Goal: Navigation & Orientation: Find specific page/section

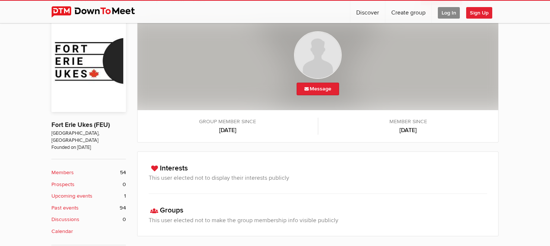
scroll to position [212, 0]
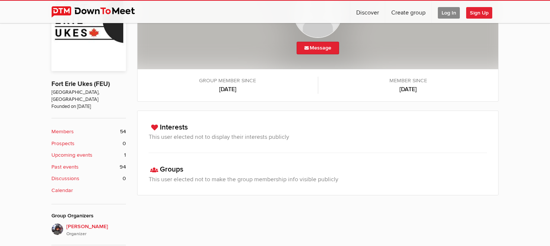
click at [452, 11] on span "Log In" at bounding box center [449, 13] width 22 height 12
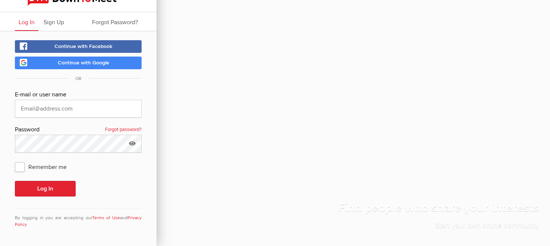
scroll to position [10, 0]
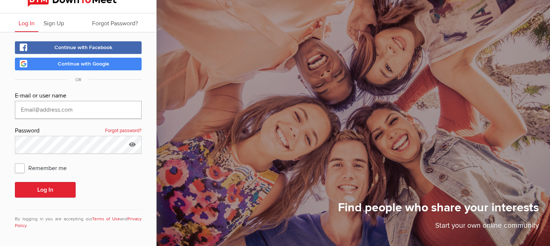
type input "[EMAIL_ADDRESS][DOMAIN_NAME]"
click at [42, 187] on button "Log In" at bounding box center [45, 190] width 61 height 16
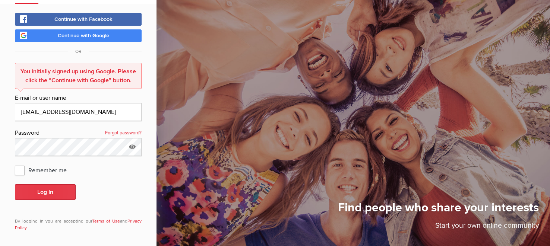
scroll to position [40, 0]
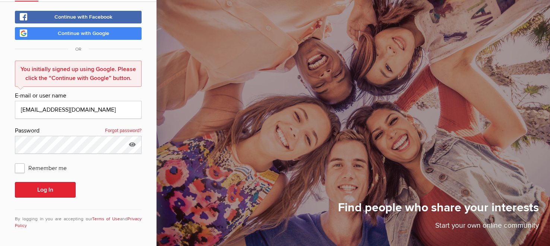
click at [79, 32] on span "Continue with Google" at bounding box center [83, 33] width 51 height 6
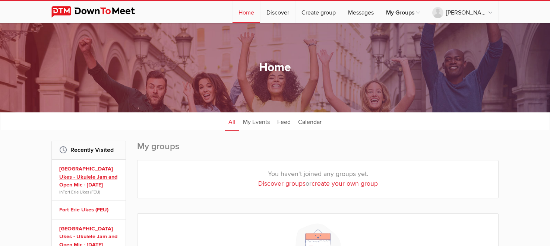
click at [80, 173] on link "[GEOGRAPHIC_DATA] Ukes - Ukulele Jam and Open Mic - [DATE]" at bounding box center [89, 177] width 61 height 24
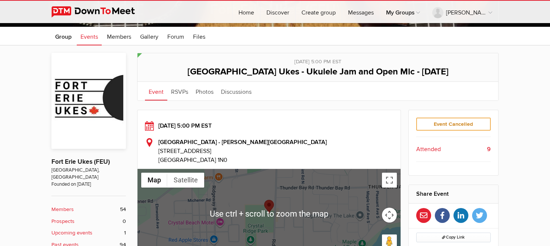
scroll to position [128, 0]
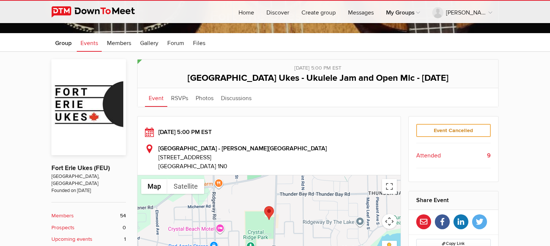
click at [421, 128] on div "Event Cancelled" at bounding box center [454, 130] width 75 height 13
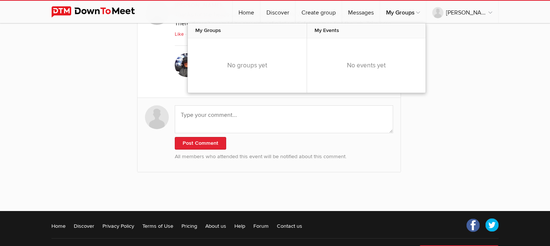
scroll to position [1159, 0]
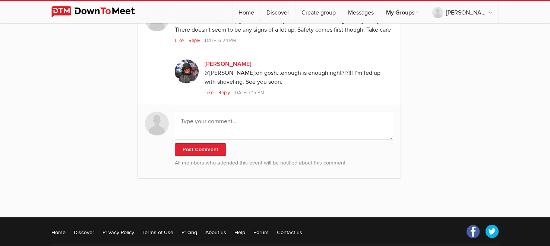
click at [260, 11] on link "Home" at bounding box center [247, 12] width 28 height 22
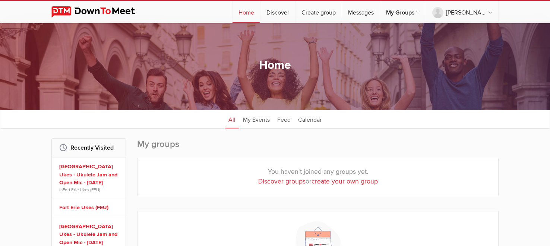
scroll to position [3, 0]
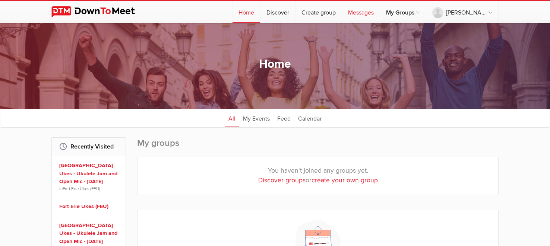
click at [380, 11] on link "Messages" at bounding box center [361, 12] width 38 height 22
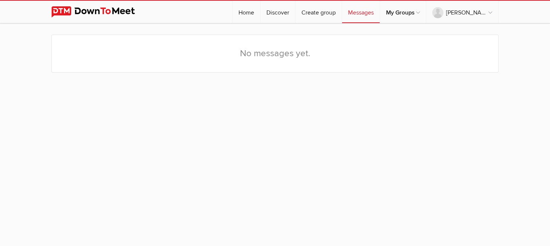
scroll to position [11, 0]
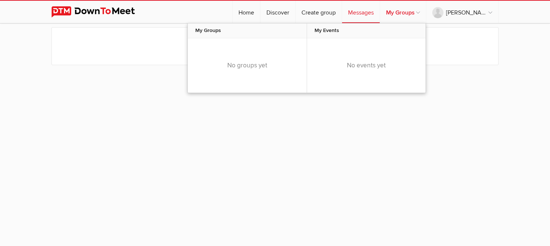
click at [426, 12] on link "My Groups" at bounding box center [403, 12] width 46 height 22
click at [421, 10] on link "My Groups" at bounding box center [403, 12] width 46 height 22
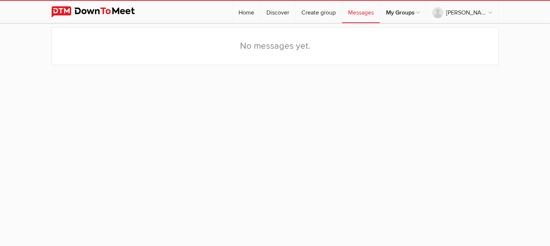
click at [135, 115] on div "No messages yet." at bounding box center [275, 131] width 550 height 222
